Goal: Task Accomplishment & Management: Complete application form

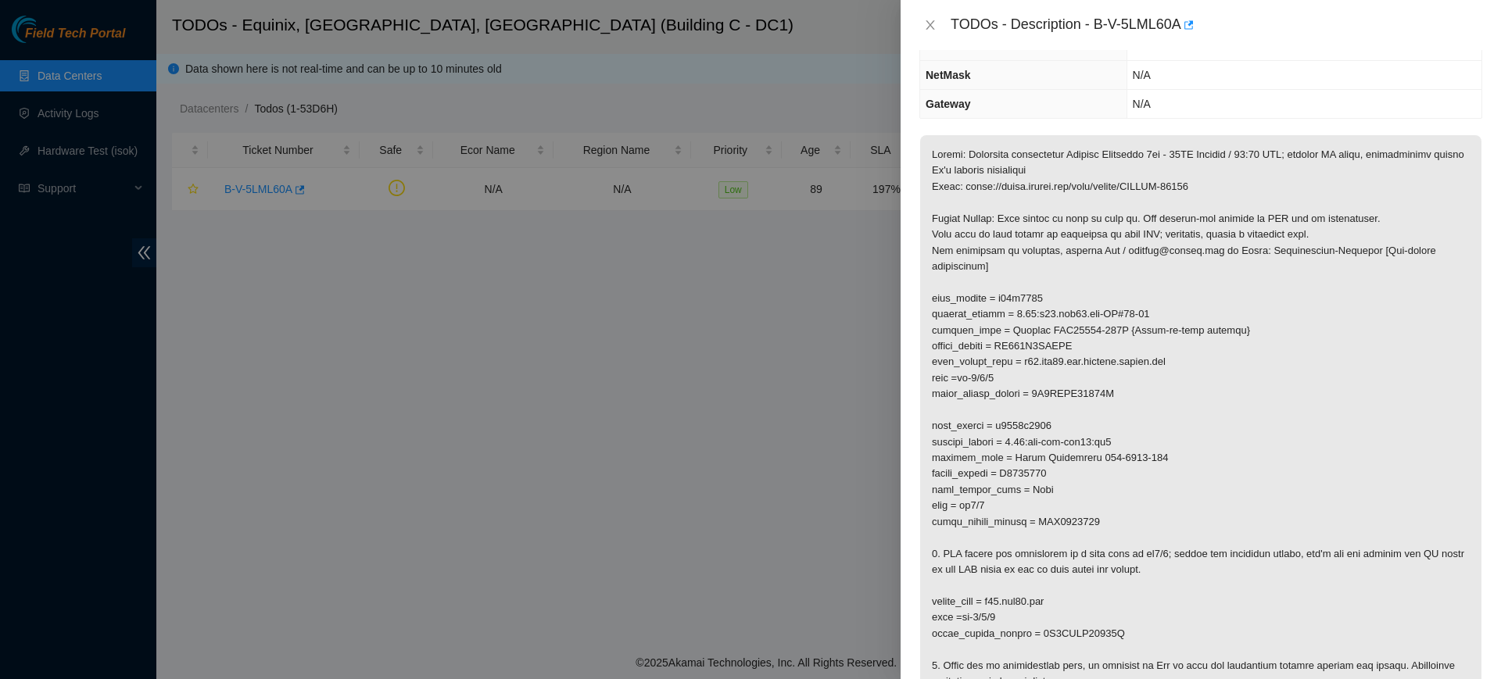
scroll to position [152, 0]
click at [1359, 411] on p at bounding box center [1200, 419] width 561 height 566
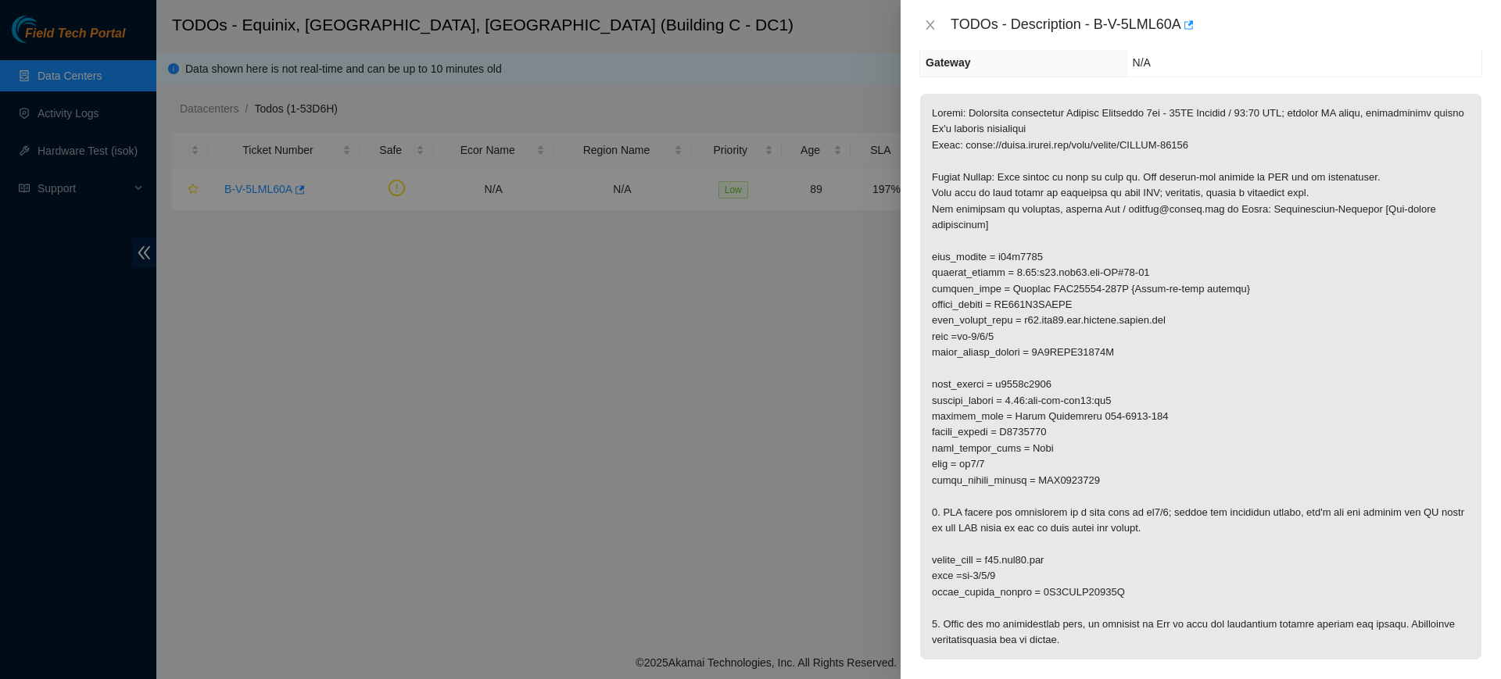
scroll to position [194, 0]
click at [1089, 355] on p at bounding box center [1200, 378] width 561 height 566
copy p "1W1CYAA63408C"
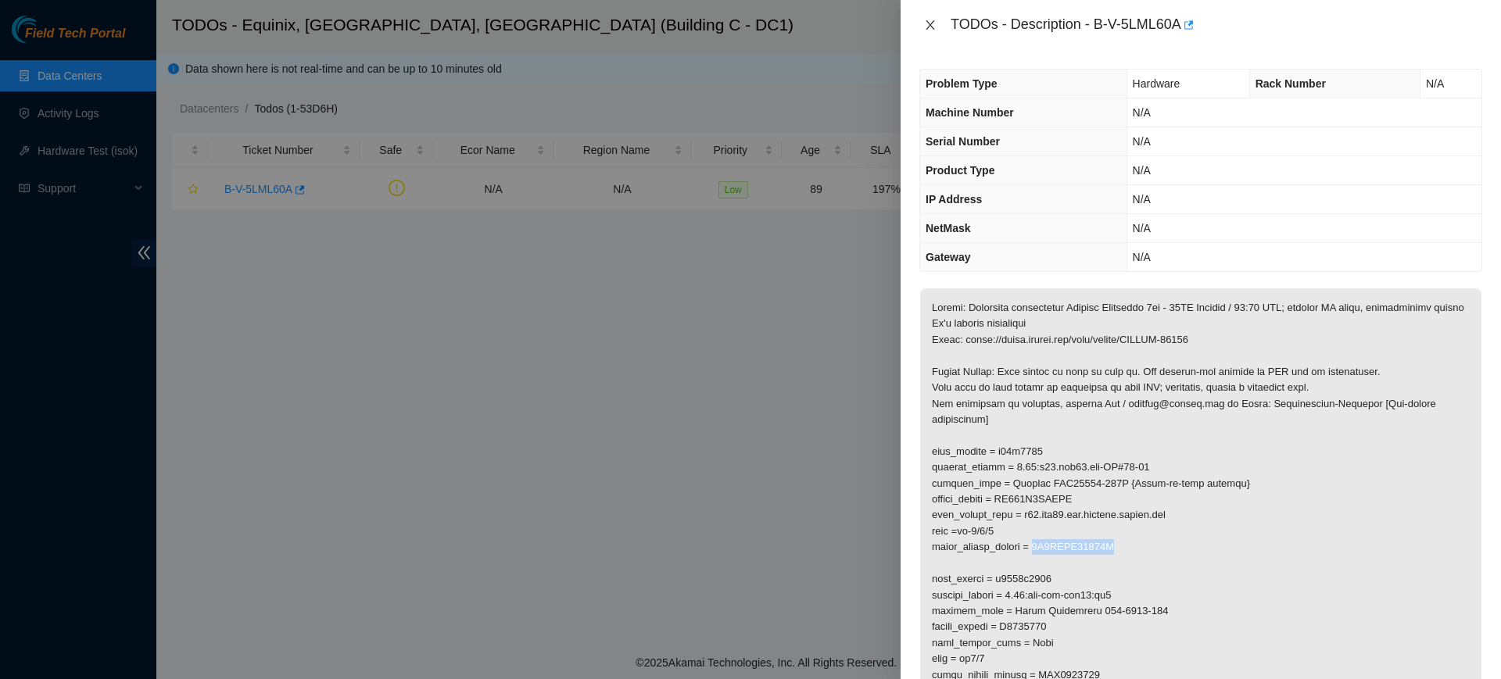
click at [933, 19] on icon "close" at bounding box center [930, 25] width 13 height 13
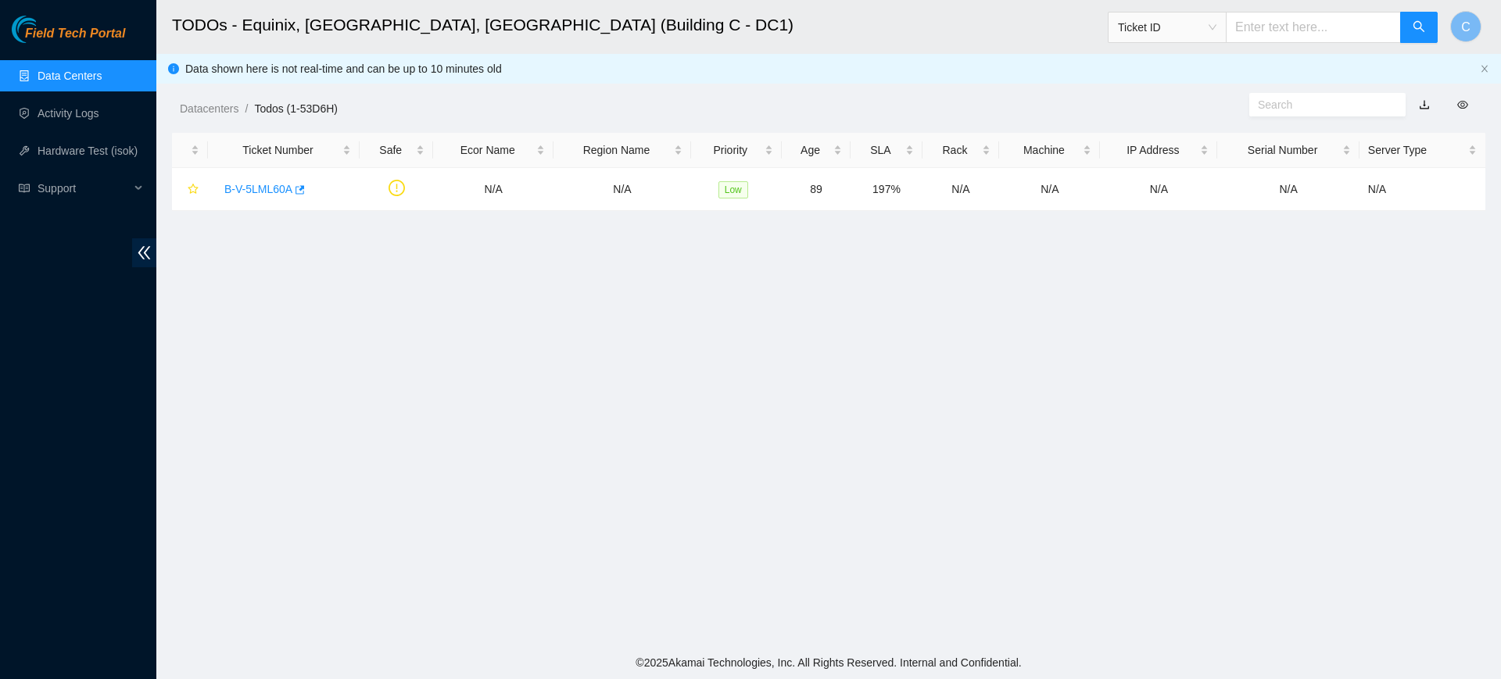
click at [1200, 17] on span "Ticket ID" at bounding box center [1167, 27] width 99 height 23
click at [1166, 153] on div "Serial Number" at bounding box center [1182, 157] width 99 height 17
click at [1301, 18] on input "text" at bounding box center [1313, 27] width 175 height 31
paste input "1W1CYAA63408C"
type input "1W1CYAA63408C"
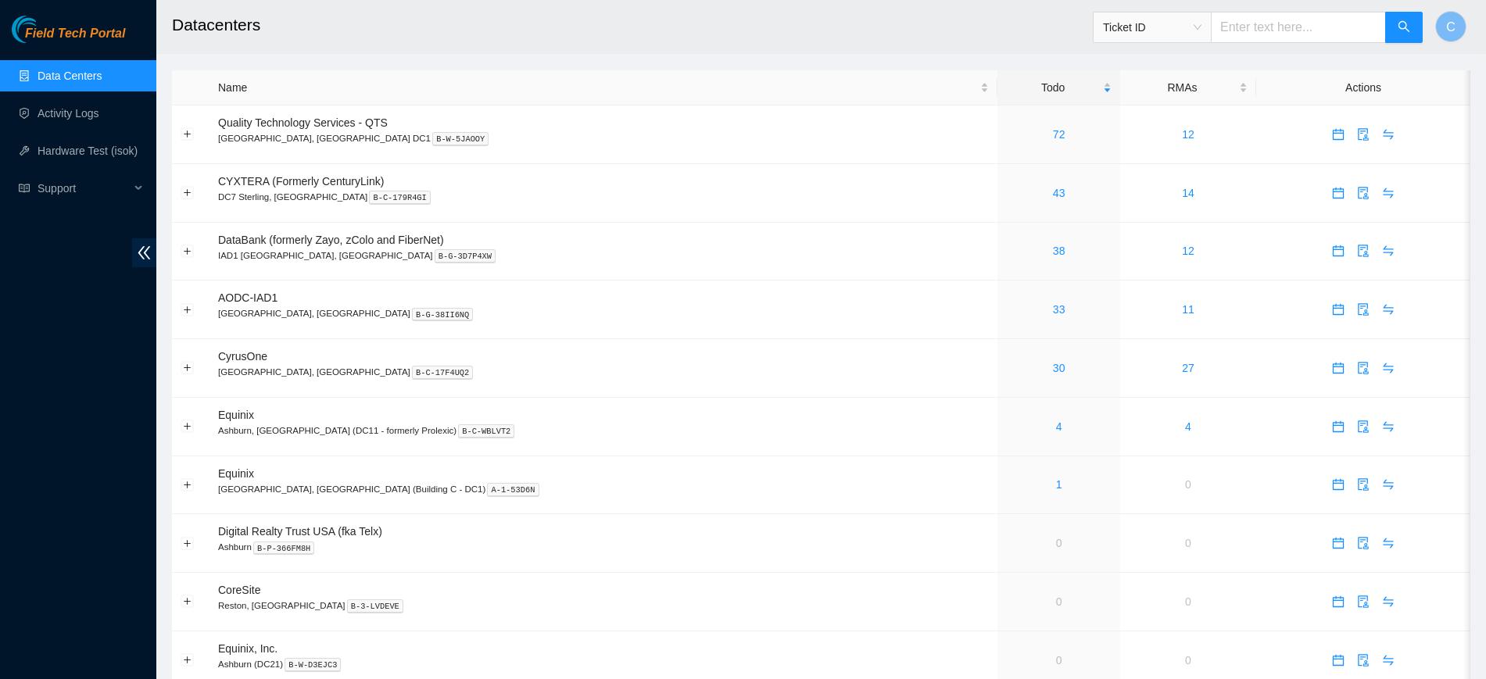
click at [1190, 28] on span "Ticket ID" at bounding box center [1152, 27] width 99 height 23
click at [1170, 152] on div "Serial Number" at bounding box center [1167, 157] width 99 height 17
click at [1294, 27] on input "text" at bounding box center [1298, 27] width 175 height 31
paste input "1W1CYAA63408C"
type input "1W1CYAA63408C"
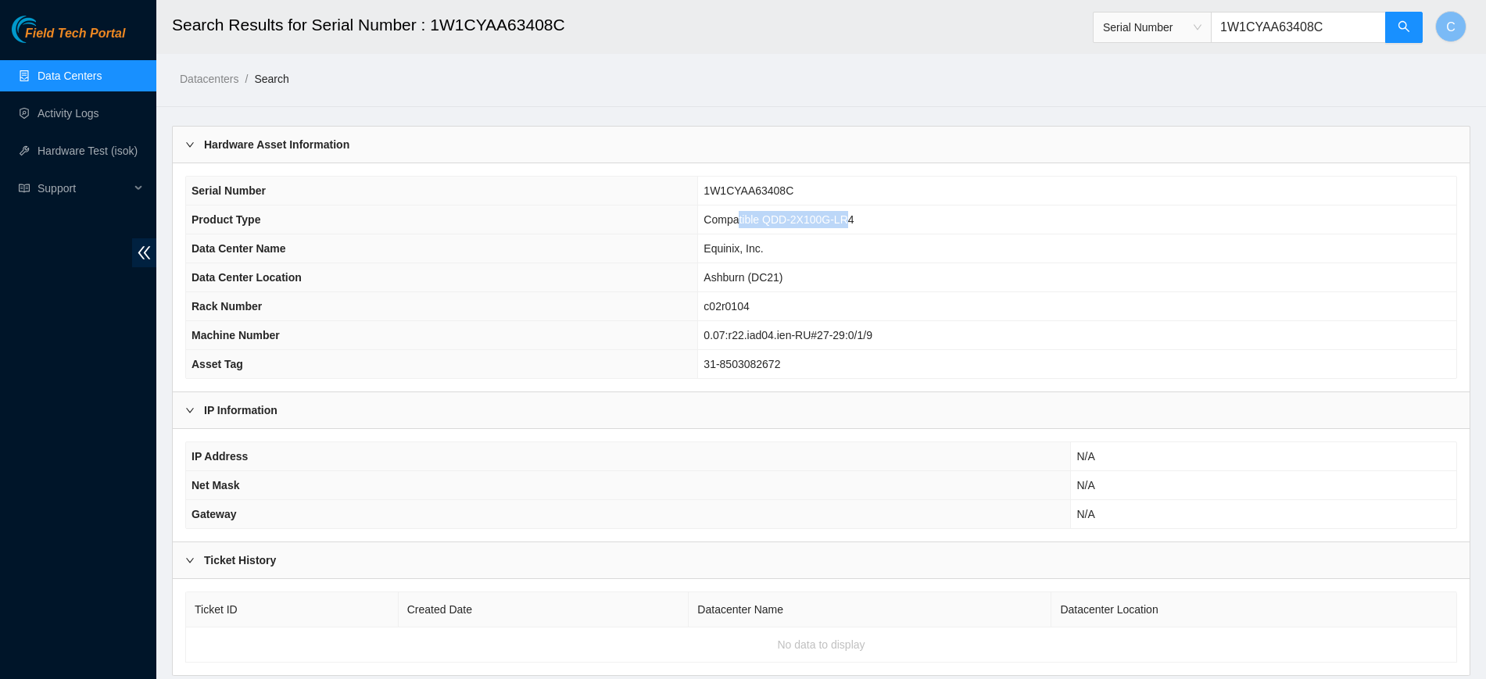
drag, startPoint x: 737, startPoint y: 213, endPoint x: 847, endPoint y: 217, distance: 109.5
click at [847, 217] on span "Compatible QDD-2X100G-LR4" at bounding box center [779, 219] width 150 height 13
click at [866, 217] on td "Compatible QDD-2X100G-LR4" at bounding box center [1077, 220] width 758 height 29
click at [1388, 493] on td "N/A" at bounding box center [1263, 485] width 385 height 29
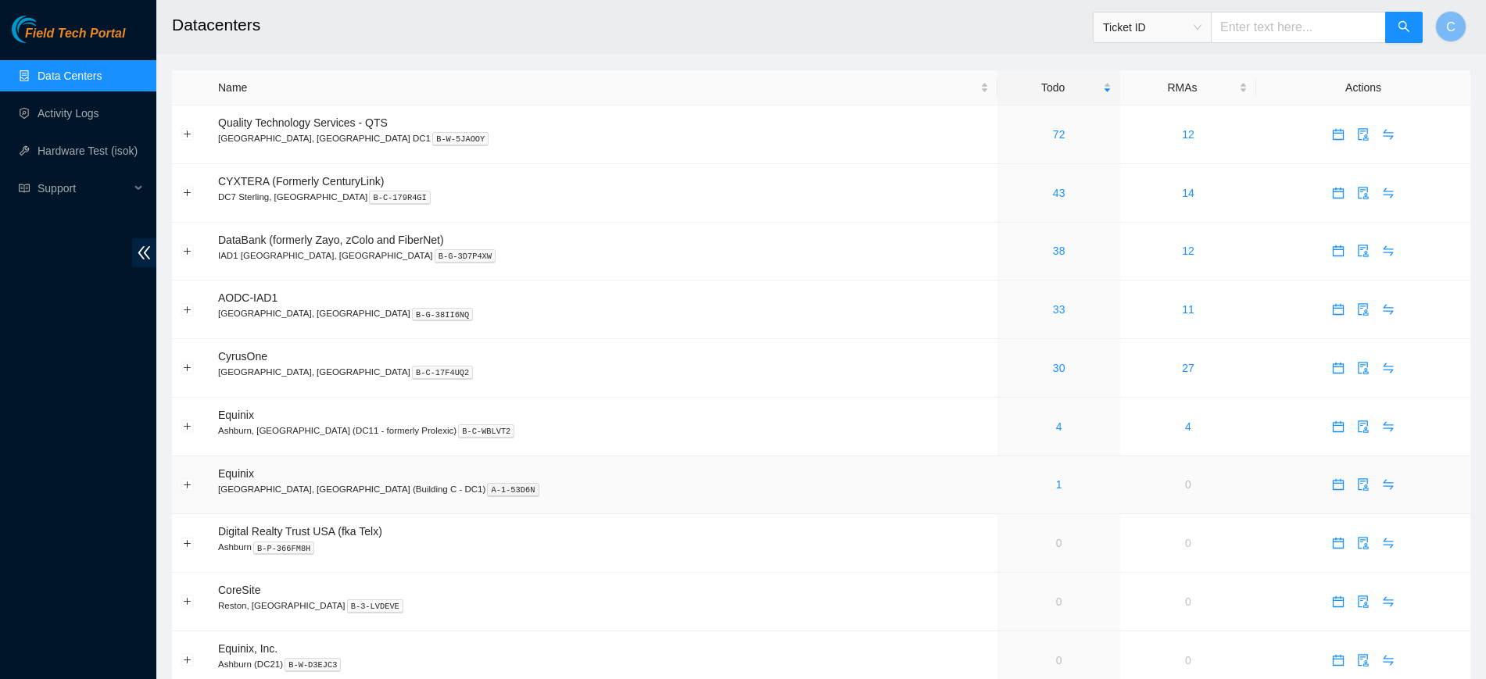
click at [1006, 482] on div "1" at bounding box center [1058, 484] width 105 height 17
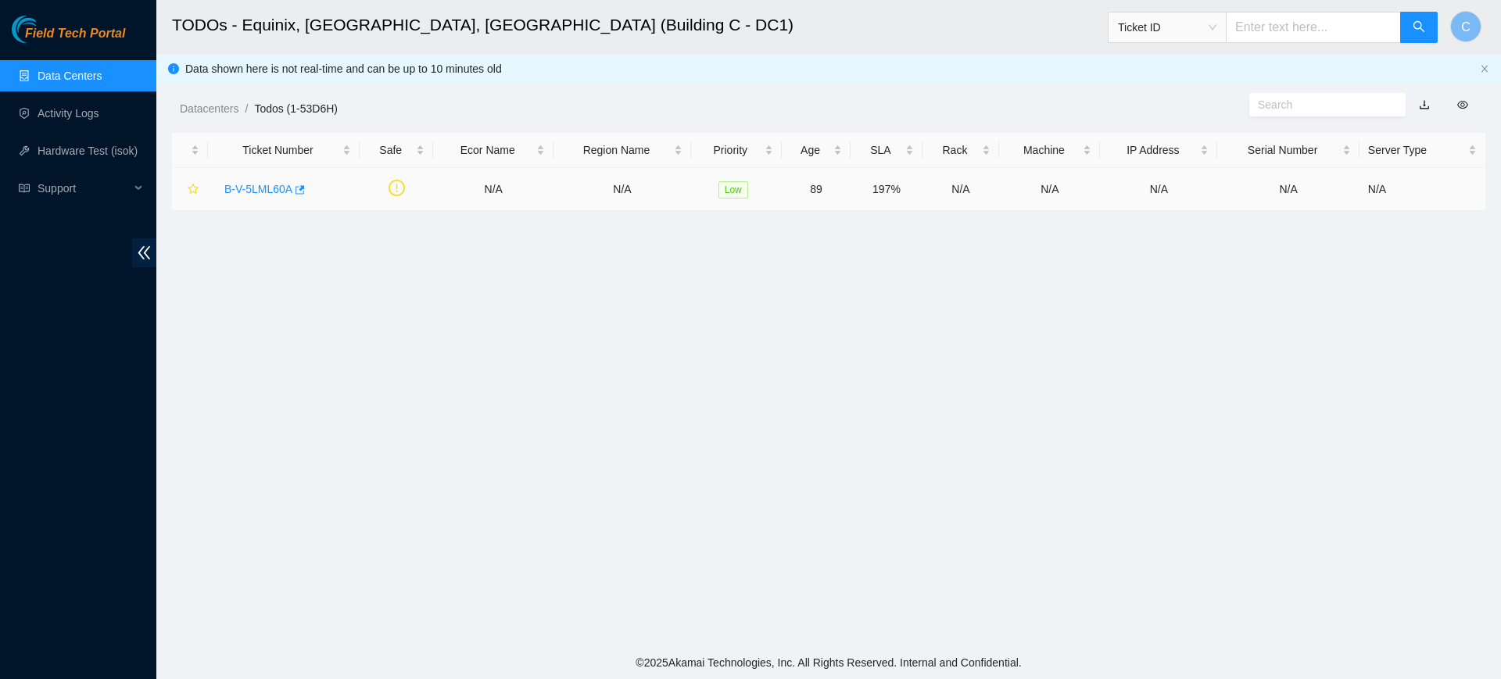
click at [255, 185] on link "B-V-5LML60A" at bounding box center [258, 189] width 68 height 13
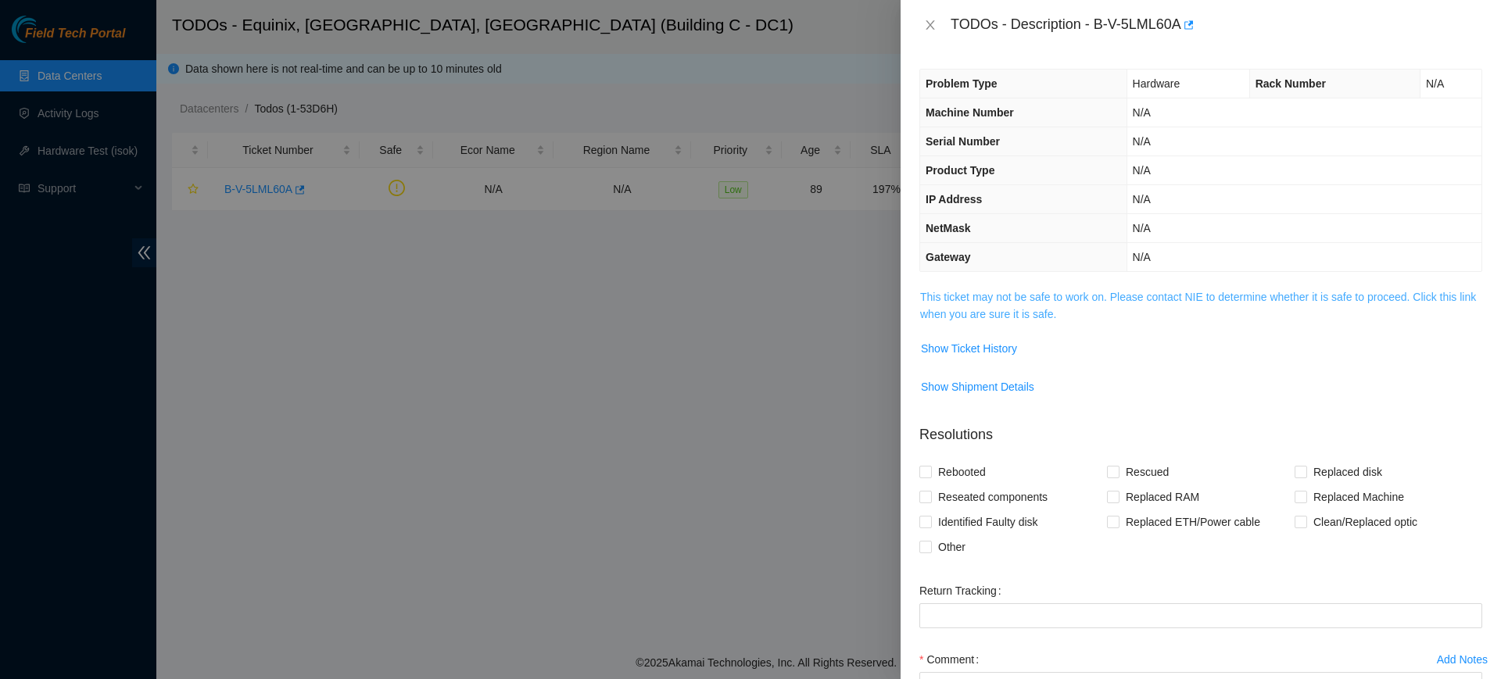
click at [1137, 292] on link "This ticket may not be safe to work on. Please contact NIE to determine whether…" at bounding box center [1198, 306] width 556 height 30
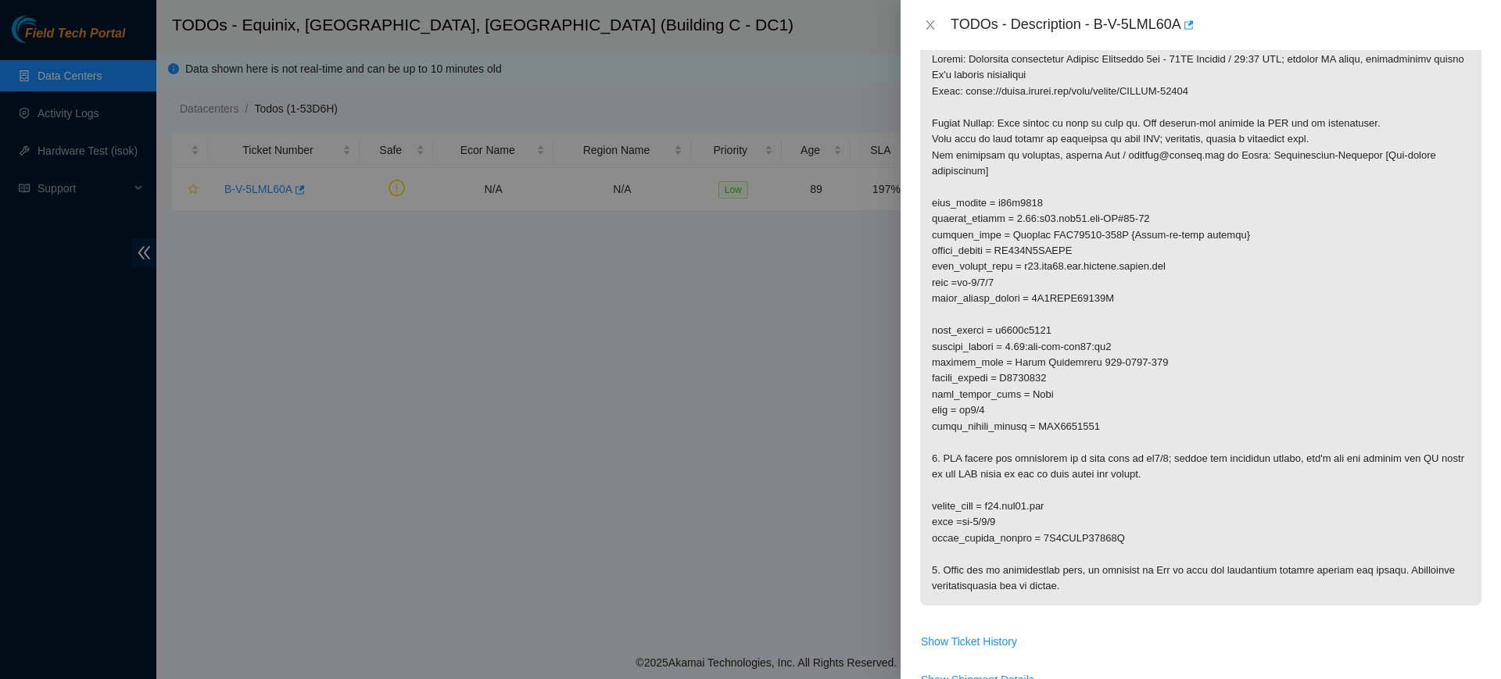
scroll to position [250, 0]
click at [1388, 378] on p at bounding box center [1200, 321] width 561 height 566
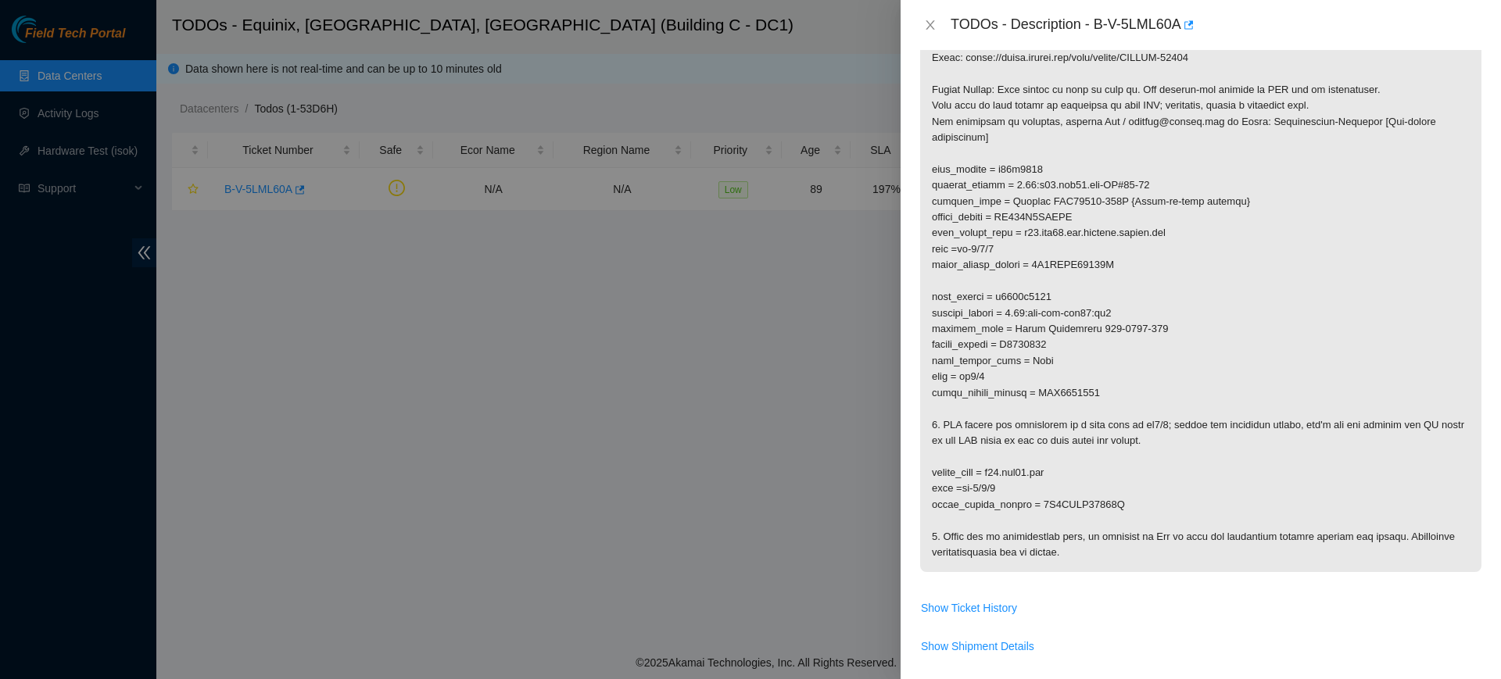
scroll to position [289, 0]
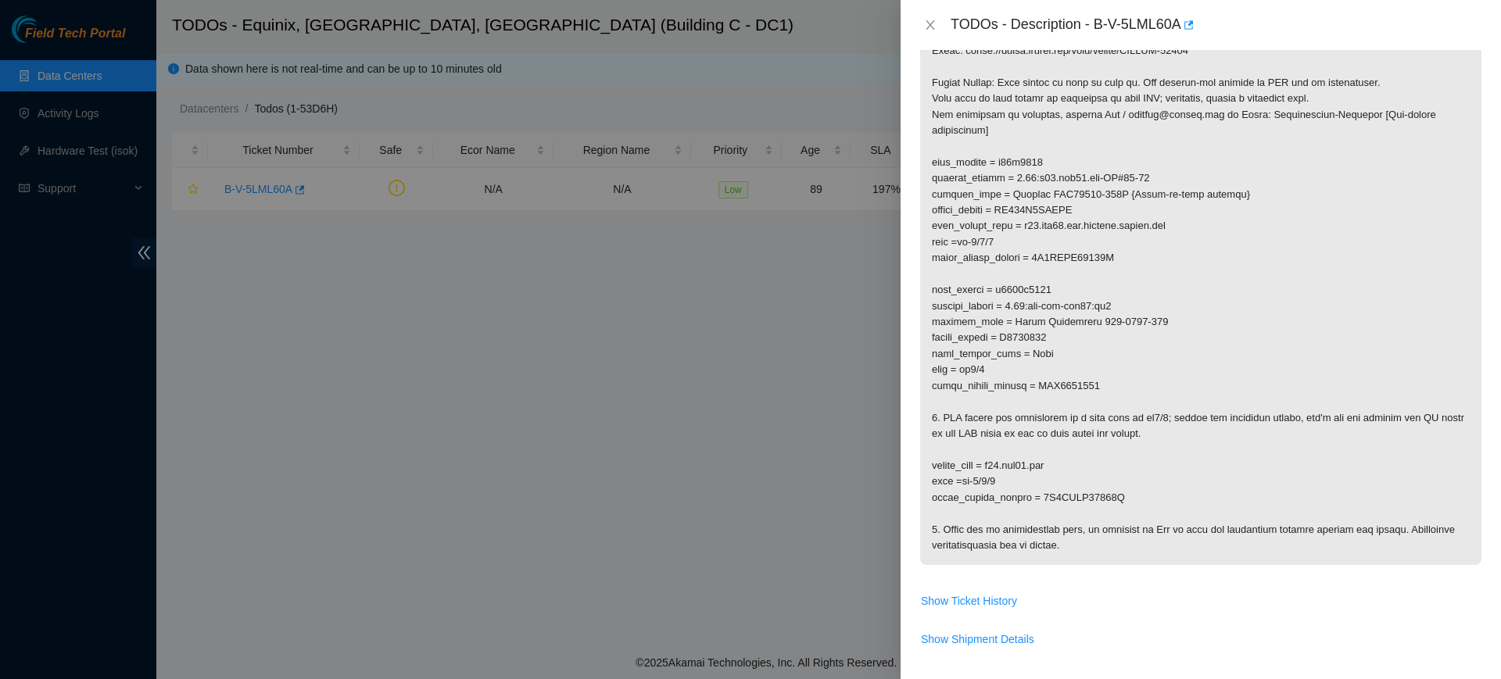
click at [1371, 435] on p at bounding box center [1200, 282] width 561 height 566
click at [1126, 112] on p at bounding box center [1200, 278] width 561 height 566
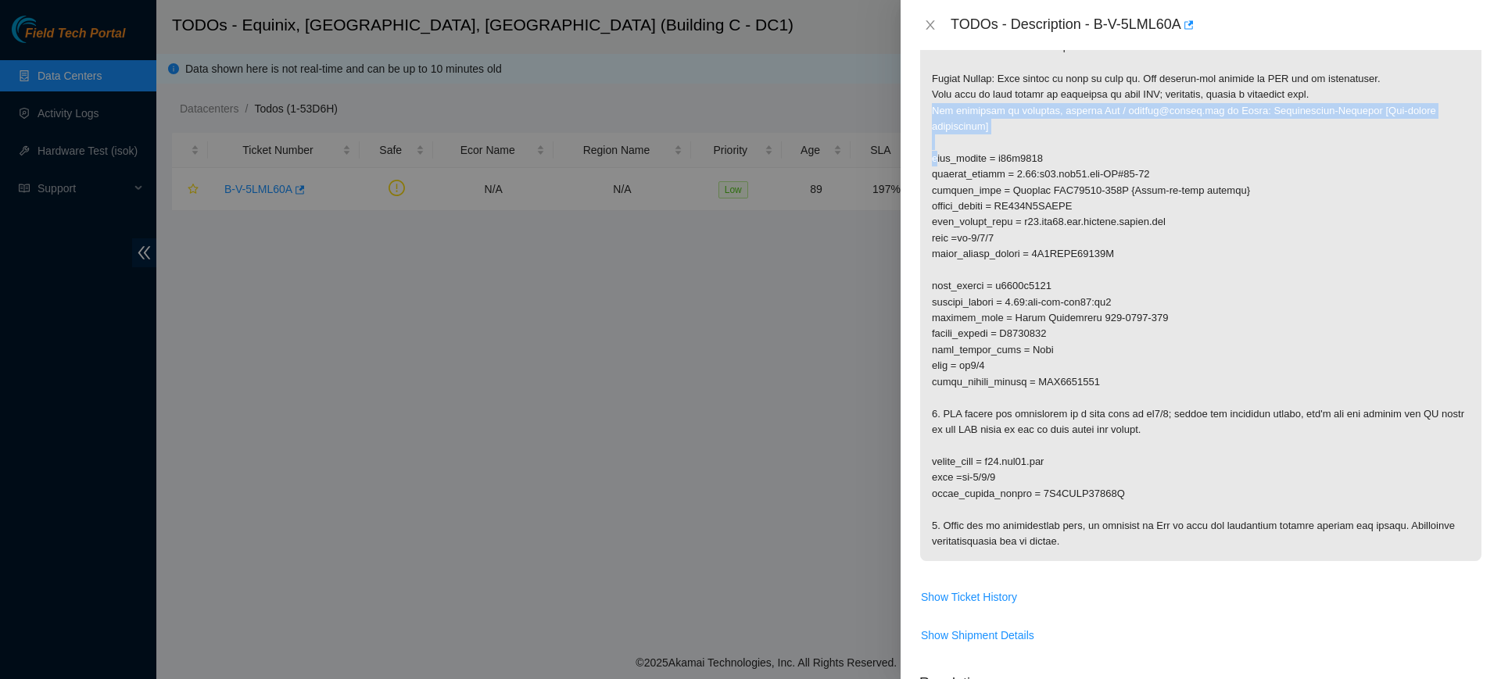
click at [1126, 112] on p at bounding box center [1200, 278] width 561 height 566
click at [1163, 117] on p at bounding box center [1200, 278] width 561 height 566
drag, startPoint x: 1207, startPoint y: 112, endPoint x: 1116, endPoint y: 113, distance: 91.5
click at [1116, 113] on p at bounding box center [1200, 278] width 561 height 566
copy p "rbernal@akamai.com"
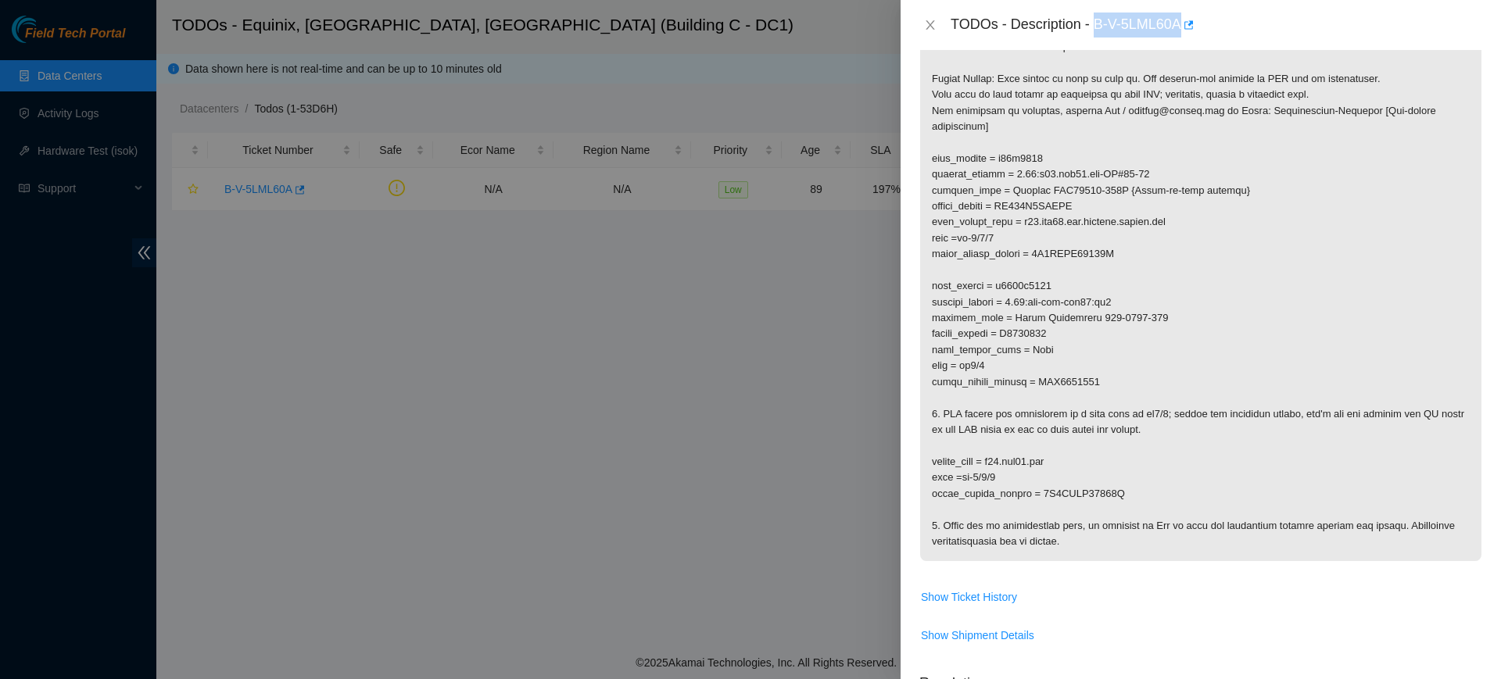
drag, startPoint x: 1097, startPoint y: 26, endPoint x: 1193, endPoint y: 47, distance: 98.5
click at [1193, 47] on div "TODOs - Description - B-V-5LML60A" at bounding box center [1201, 25] width 600 height 50
copy div "B-V-5LML60A"
click at [1293, 339] on p at bounding box center [1200, 278] width 561 height 566
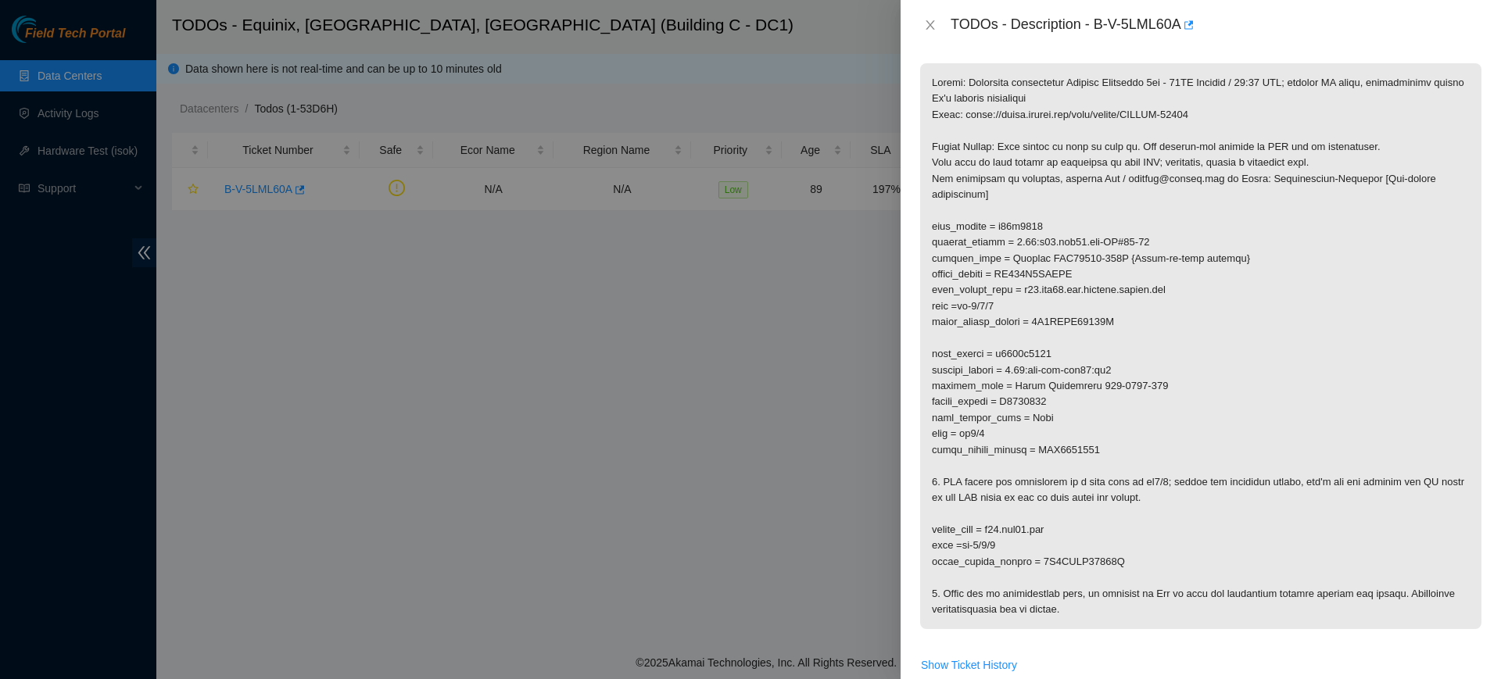
scroll to position [218, 0]
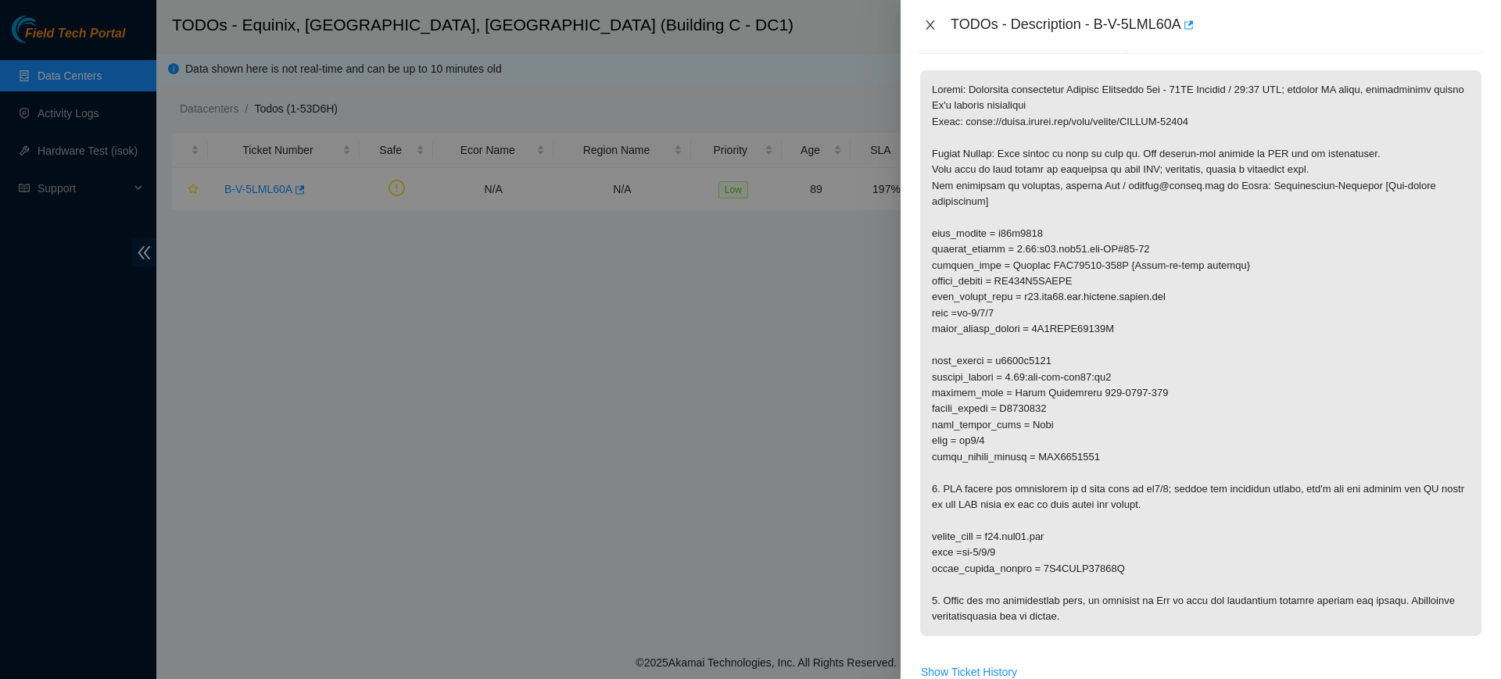
click at [937, 20] on button "Close" at bounding box center [931, 25] width 22 height 15
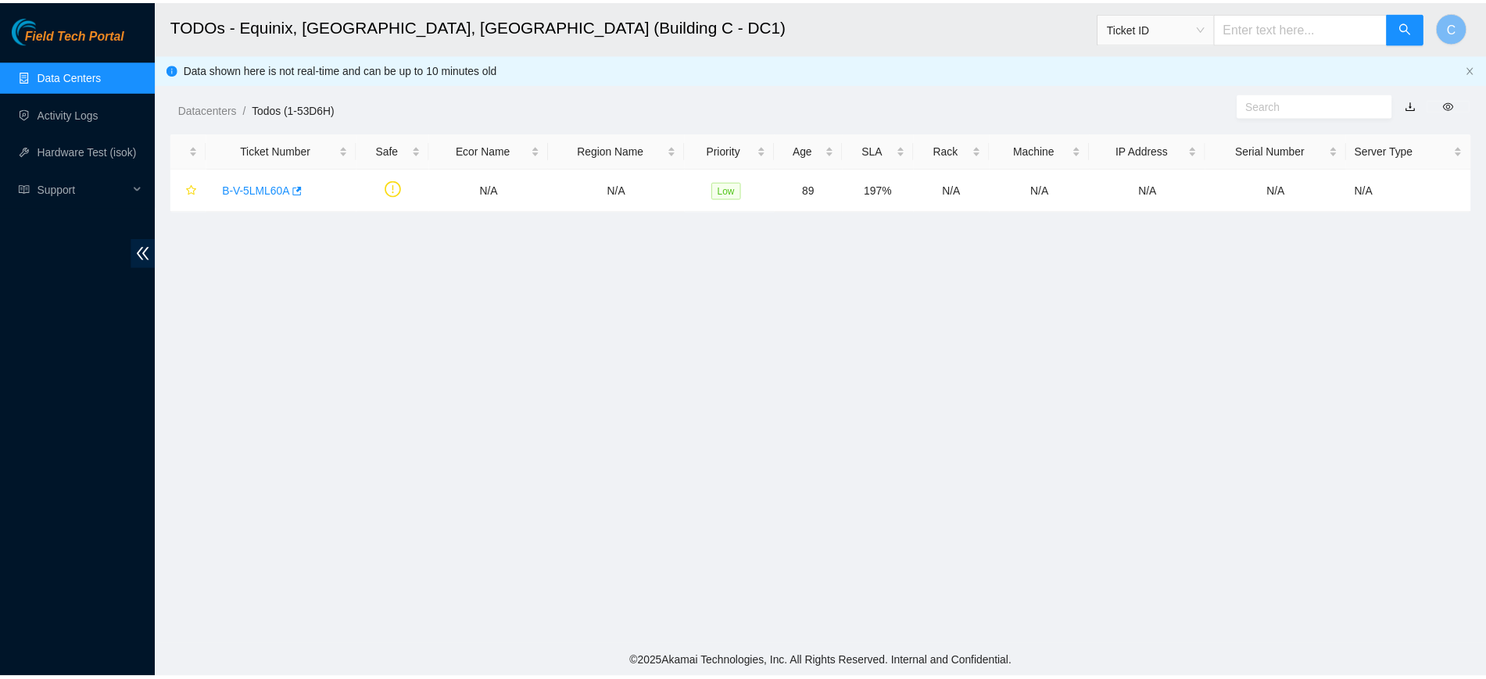
scroll to position [287, 0]
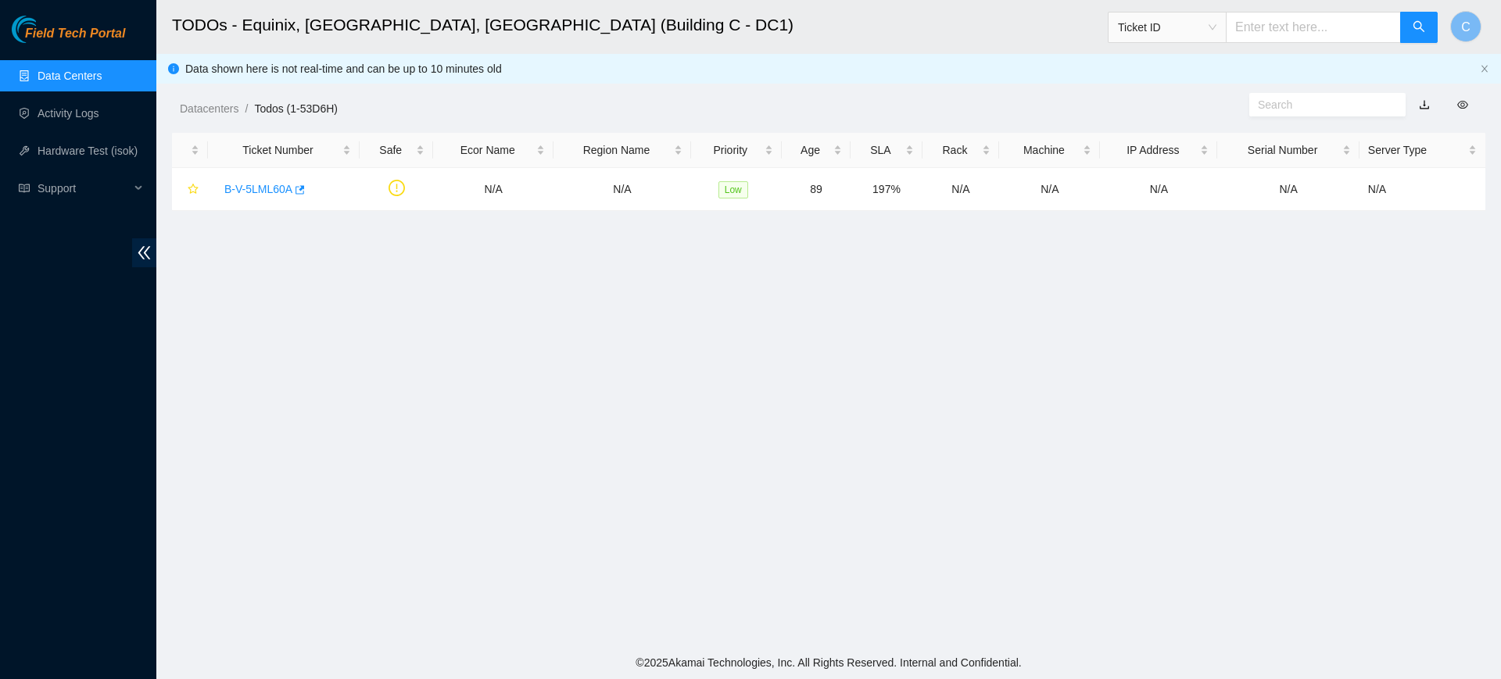
click at [62, 58] on ul "Data Centers Activity Logs Hardware Test (isok) Support" at bounding box center [78, 132] width 156 height 150
click at [52, 70] on link "Data Centers" at bounding box center [70, 76] width 64 height 13
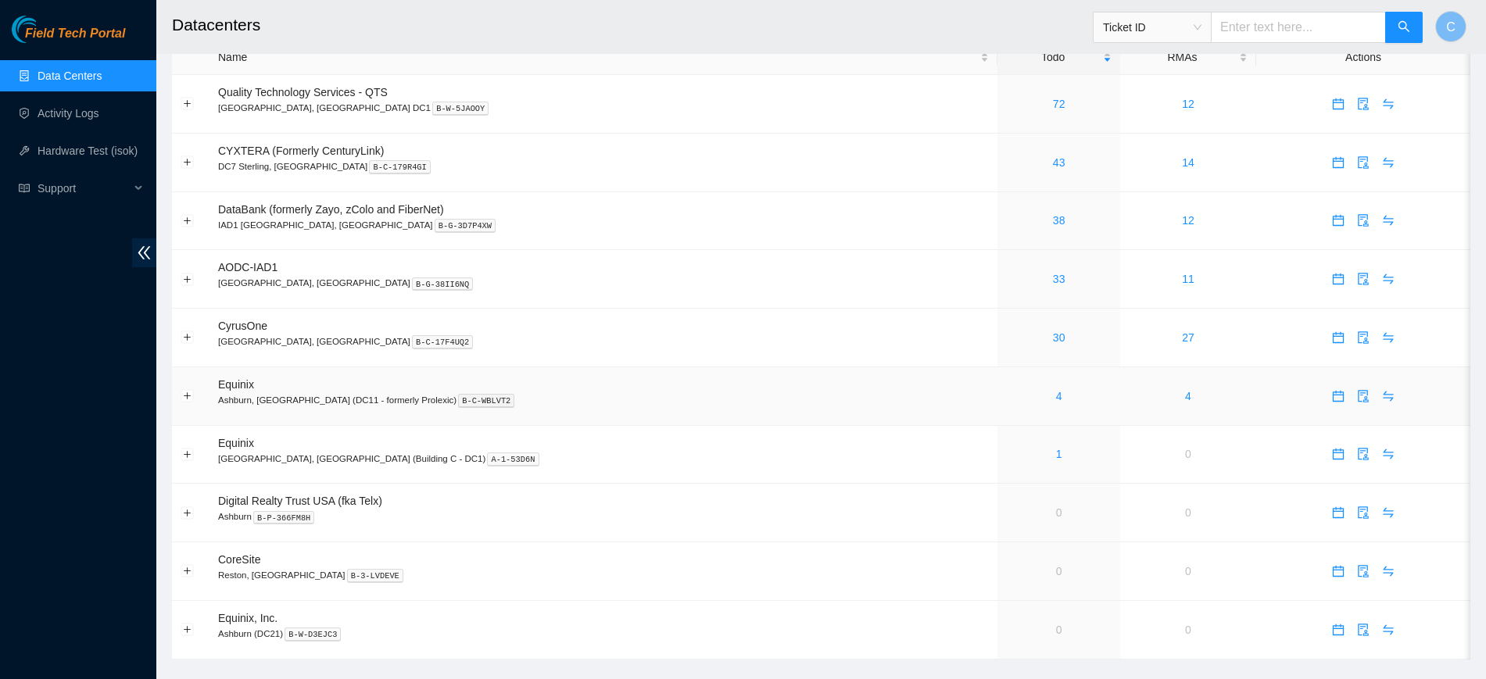
scroll to position [36, 0]
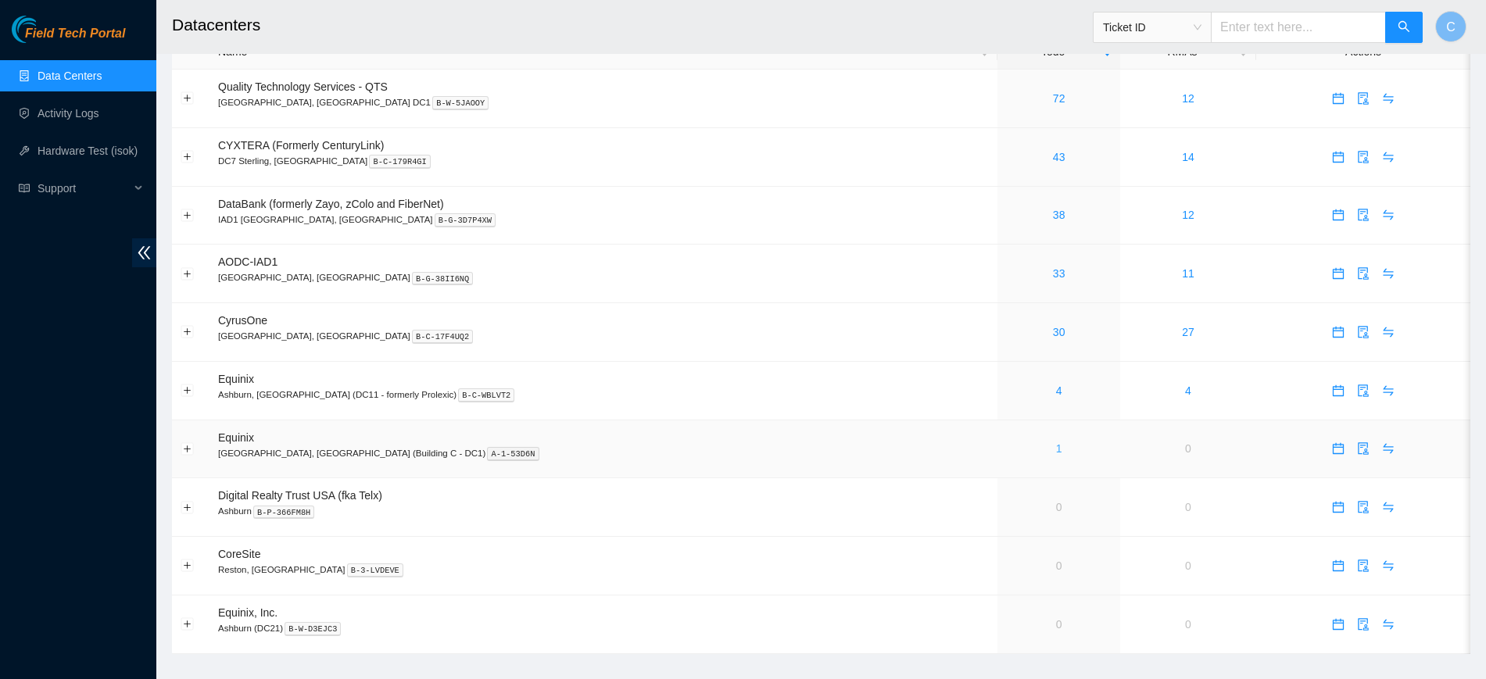
click at [1056, 450] on link "1" at bounding box center [1059, 449] width 6 height 13
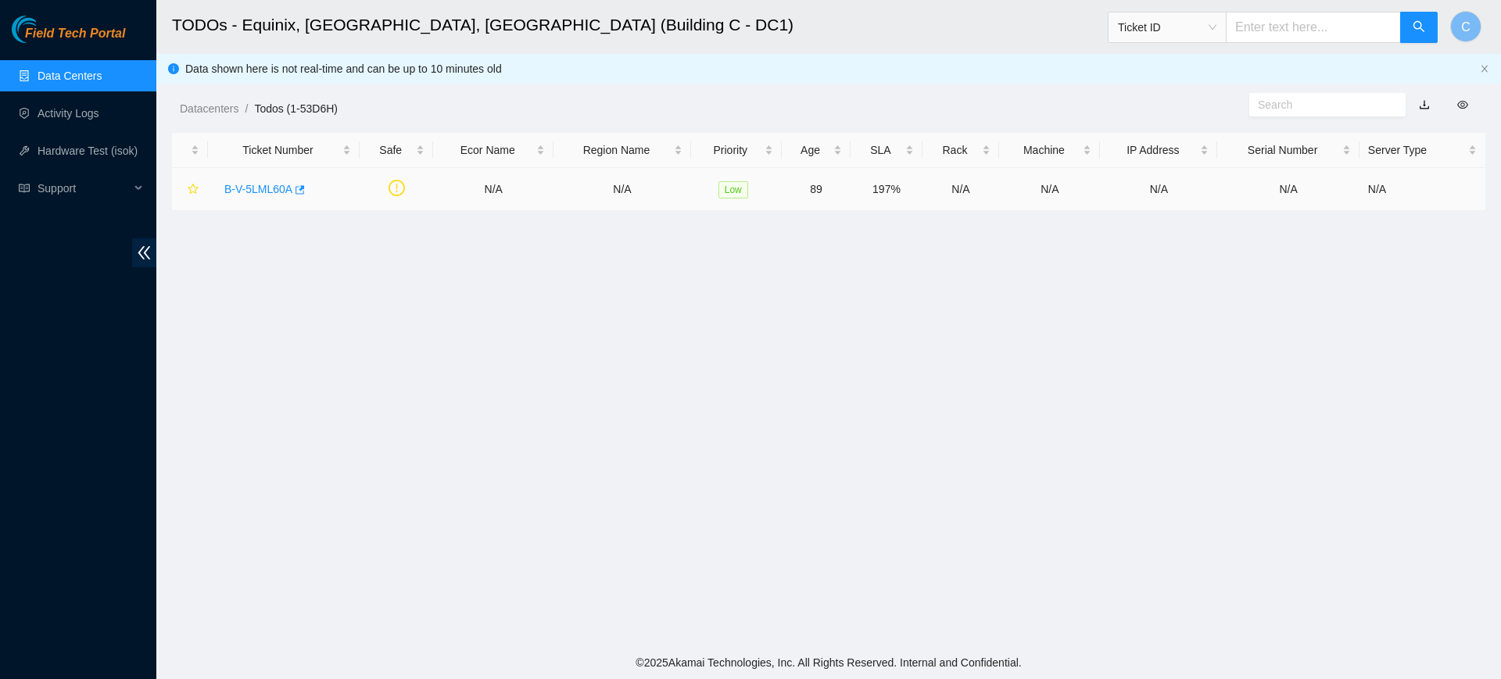
click at [235, 189] on link "B-V-5LML60A" at bounding box center [258, 189] width 68 height 13
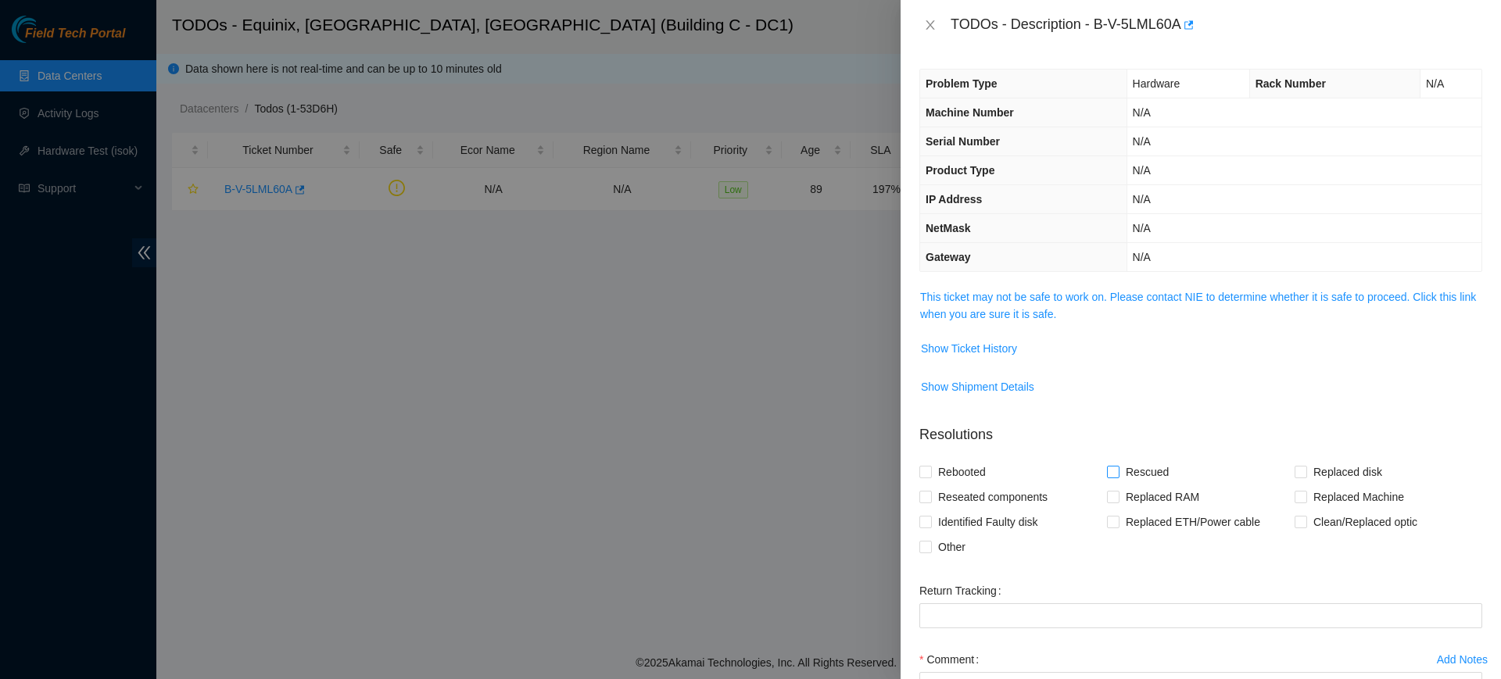
scroll to position [143, 0]
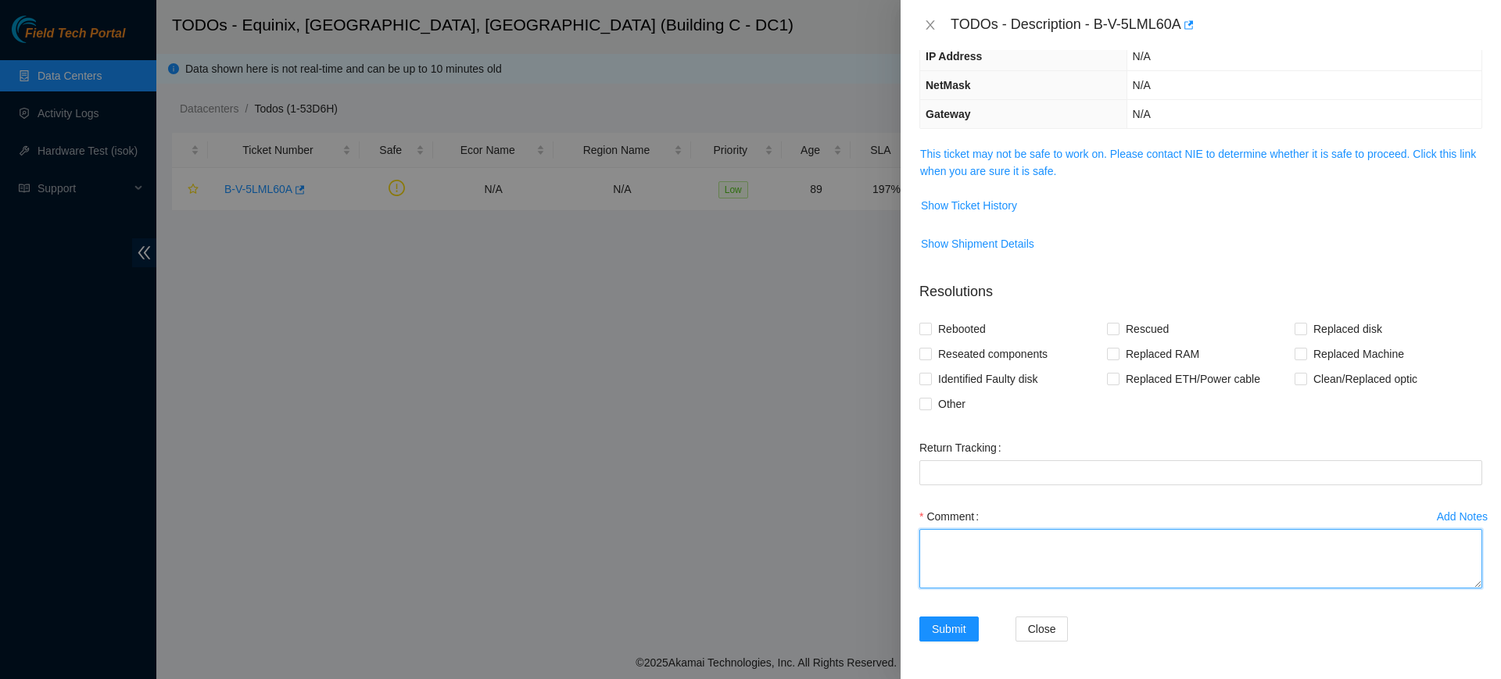
click at [1003, 565] on textarea "Comment" at bounding box center [1201, 558] width 563 height 59
paste textarea "Replaced old: 1W1CYAA63408C with new: 1W1CYAA92706J"
click at [927, 563] on textarea "-Worked with Ray and FT Phil to get this completed -Located spare 400G DD optic…" at bounding box center [1201, 558] width 563 height 59
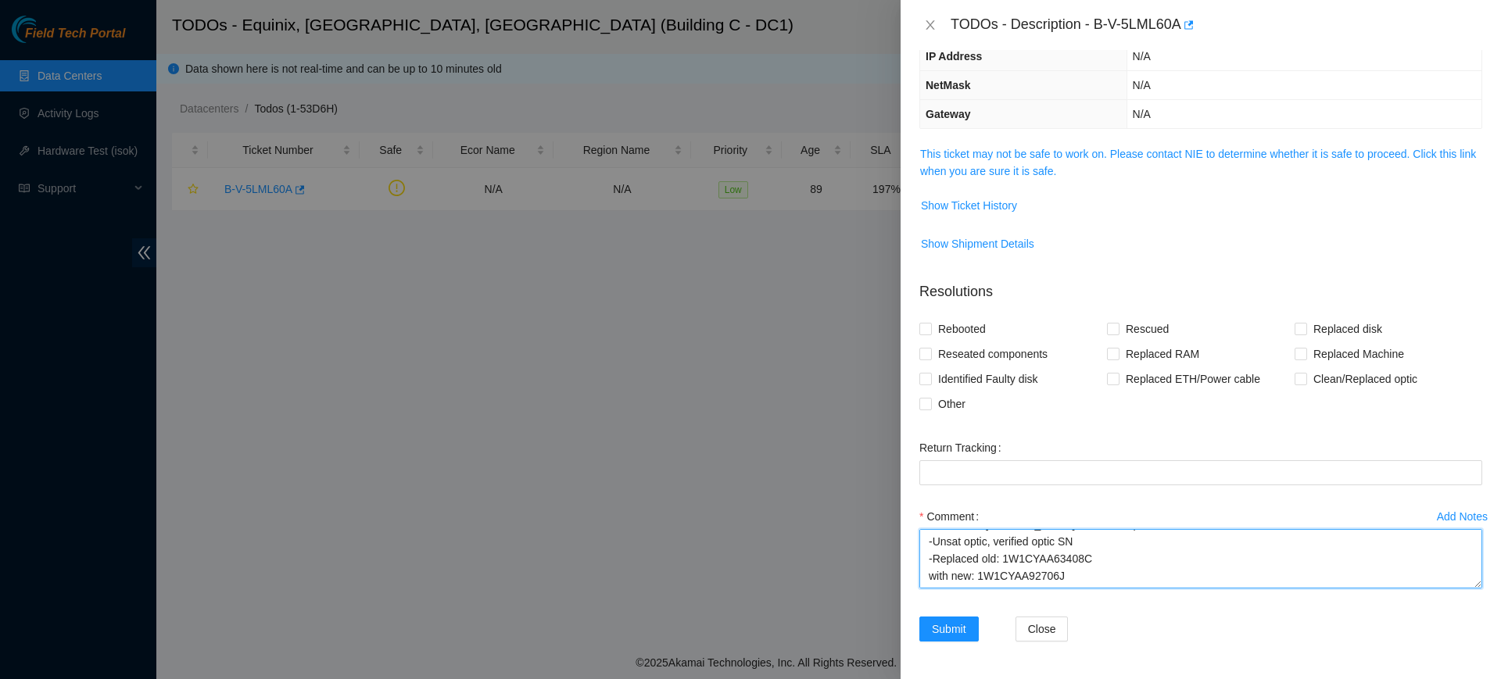
click at [1072, 586] on textarea "-Worked with Ray and FT Phil to get this completed -Located spare 400G DD optic…" at bounding box center [1201, 558] width 563 height 59
type textarea "-Worked with Ray and FT Phil to get this completed -Located spare 400G DD optic…"
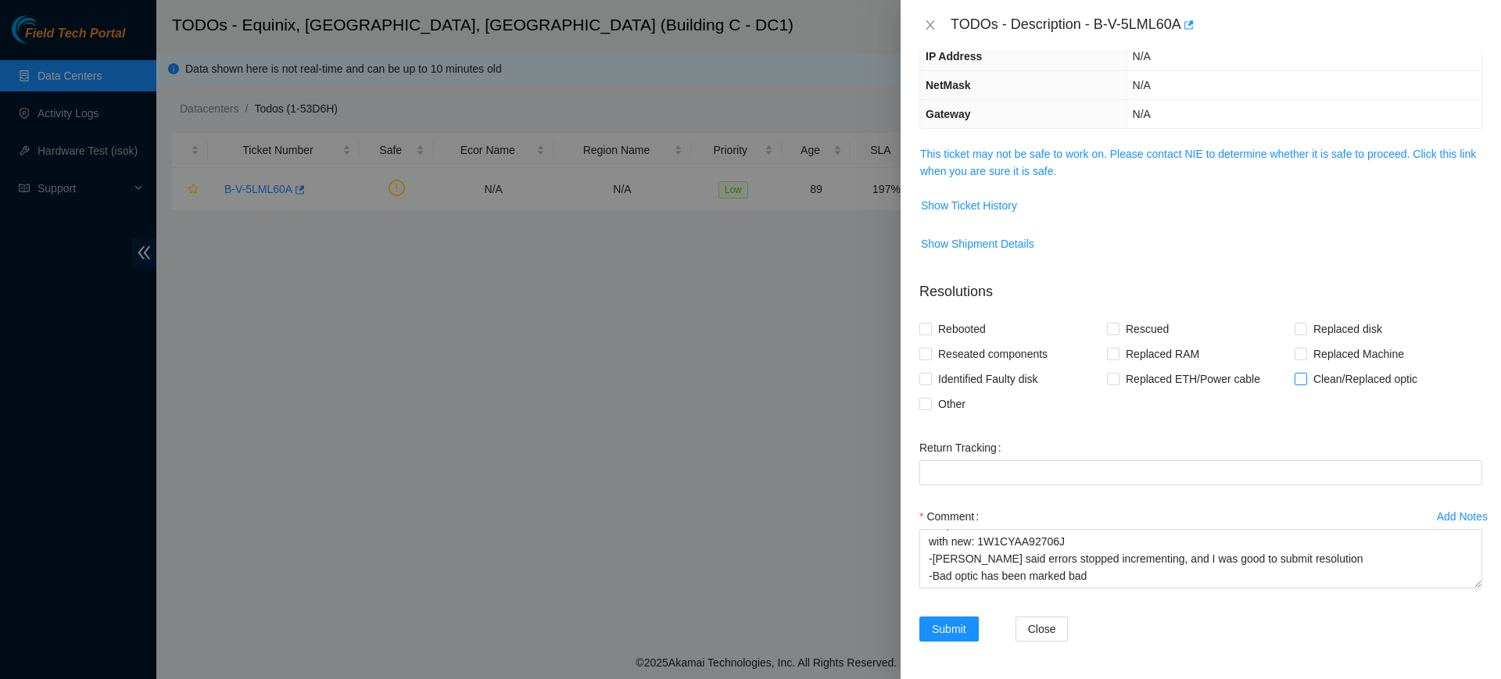
click at [1328, 378] on span "Clean/Replaced optic" at bounding box center [1365, 379] width 117 height 25
click at [1306, 378] on input "Clean/Replaced optic" at bounding box center [1300, 378] width 11 height 11
checkbox input "true"
click at [920, 617] on button "Submit" at bounding box center [949, 629] width 59 height 25
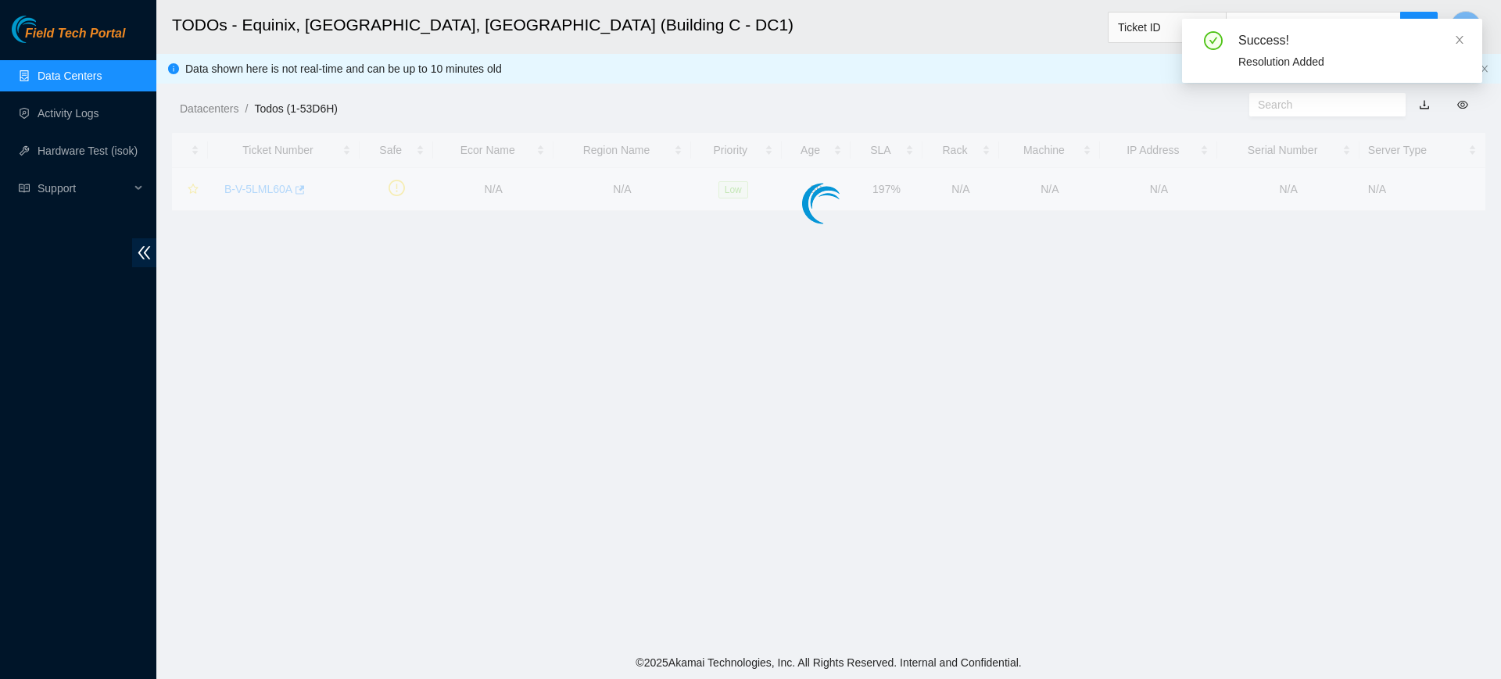
scroll to position [212, 0]
